Goal: Task Accomplishment & Management: Manage account settings

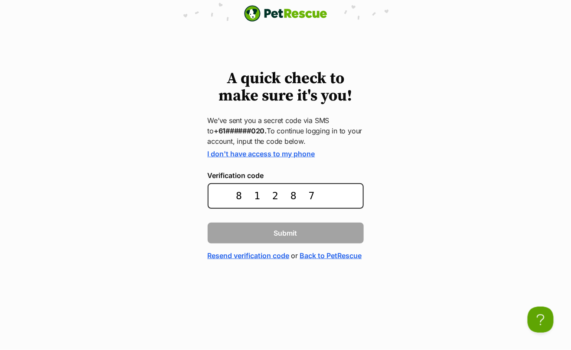
type input "812875"
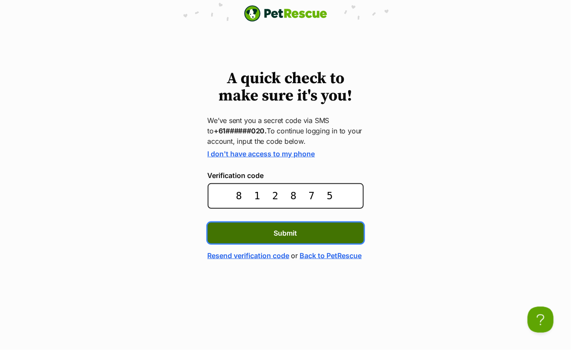
click at [329, 237] on button "Submit" at bounding box center [286, 233] width 156 height 21
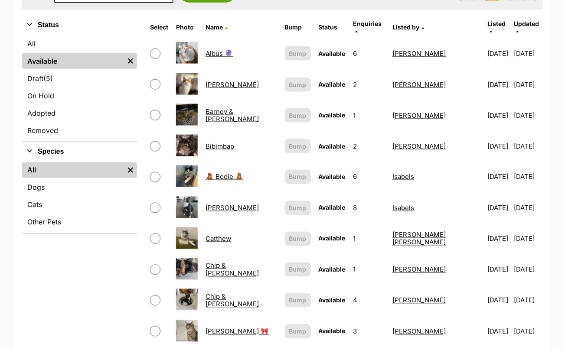
scroll to position [288, 0]
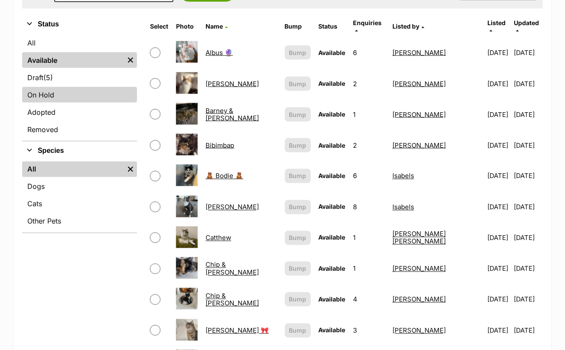
click at [89, 87] on link "On Hold" at bounding box center [79, 95] width 115 height 16
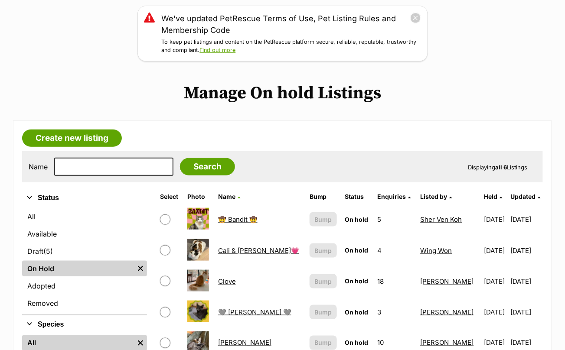
scroll to position [120, 0]
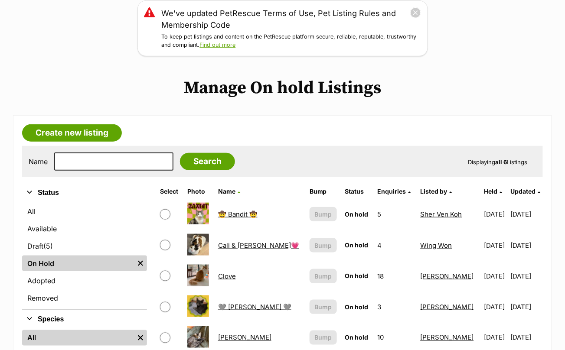
click at [237, 212] on link "🤠 Bandit 🤠" at bounding box center [237, 214] width 39 height 8
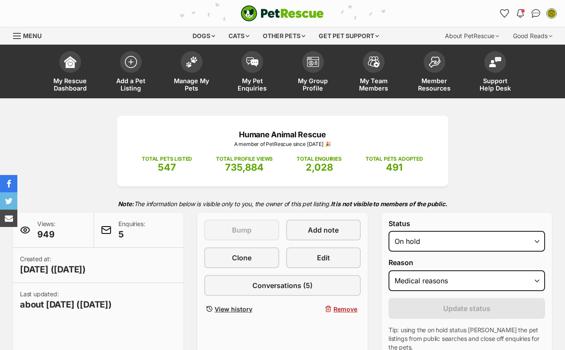
select select "medical"
drag, startPoint x: 0, startPoint y: 0, endPoint x: 495, endPoint y: 101, distance: 505.2
click at [495, 231] on select "Draft - not available as listing has enquires Available On hold Adopted" at bounding box center [466, 241] width 157 height 21
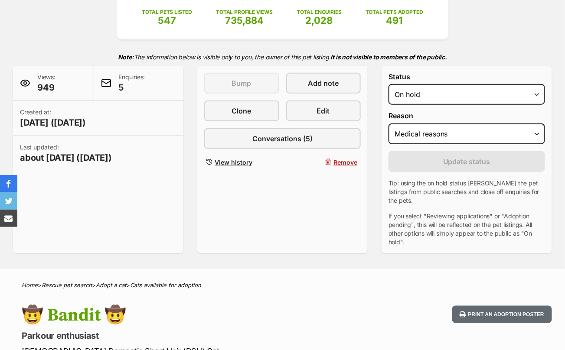
select select "active"
click at [388, 84] on select "Draft - not available as listing has enquires Available On hold Adopted" at bounding box center [466, 94] width 157 height 21
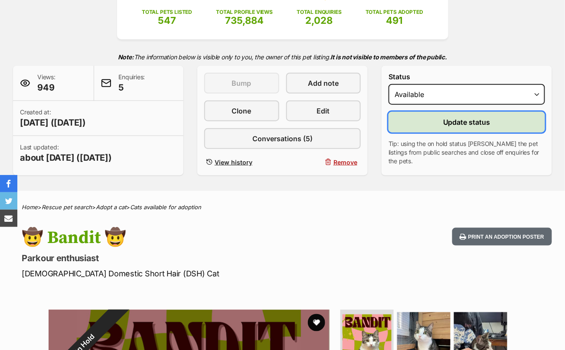
click at [483, 126] on span "Update status" at bounding box center [466, 122] width 47 height 10
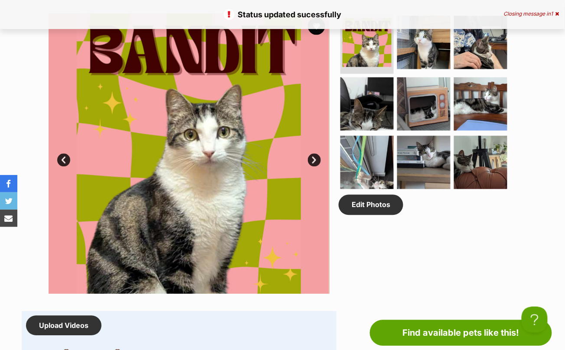
click at [316, 157] on link "Next" at bounding box center [314, 160] width 13 height 13
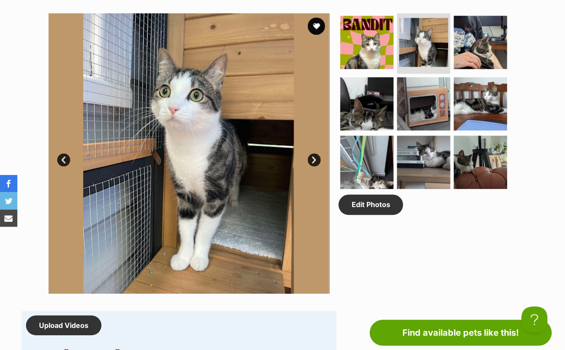
click at [316, 157] on link "Next" at bounding box center [314, 160] width 13 height 13
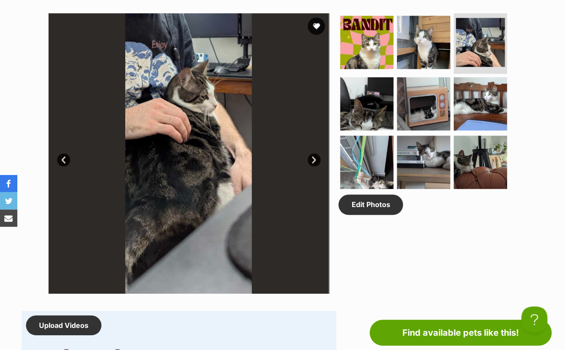
click at [316, 157] on link "Next" at bounding box center [314, 160] width 13 height 13
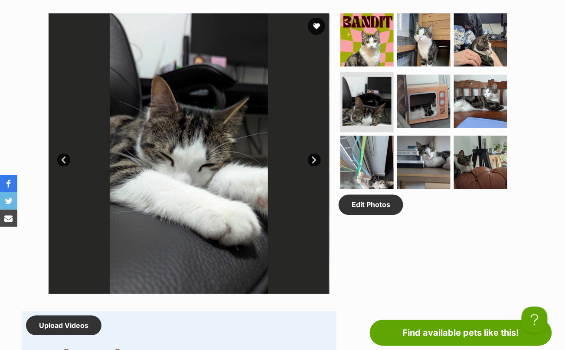
click at [316, 157] on link "Next" at bounding box center [314, 160] width 13 height 13
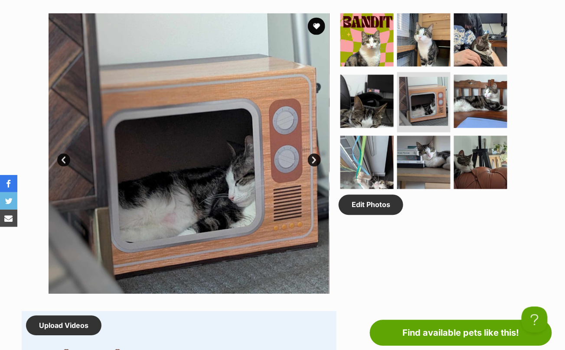
click at [316, 157] on link "Next" at bounding box center [314, 160] width 13 height 13
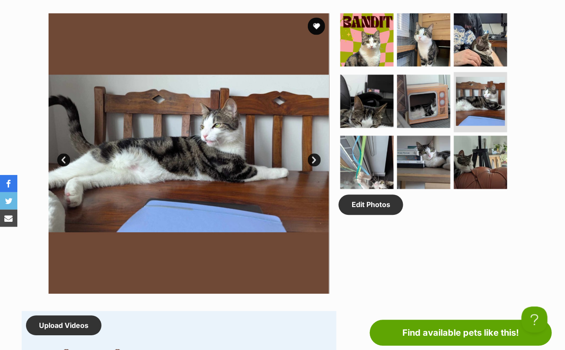
click at [316, 157] on link "Next" at bounding box center [314, 160] width 13 height 13
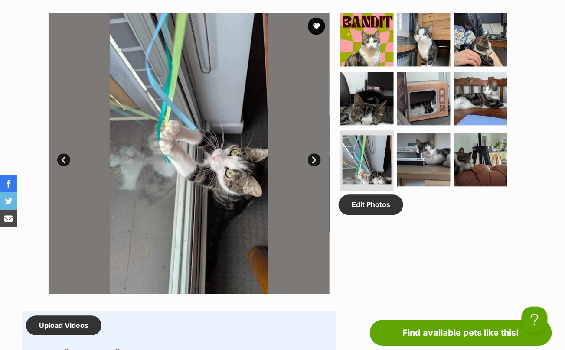
click at [316, 157] on link "Next" at bounding box center [314, 160] width 13 height 13
